Goal: Task Accomplishment & Management: Manage account settings

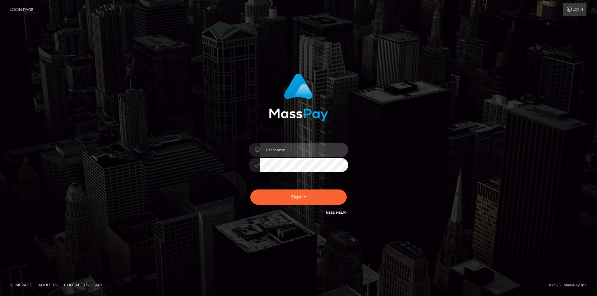
type input "alex.tp"
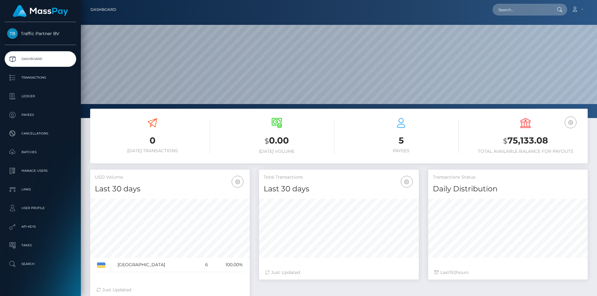
scroll to position [110, 160]
